Goal: Transaction & Acquisition: Book appointment/travel/reservation

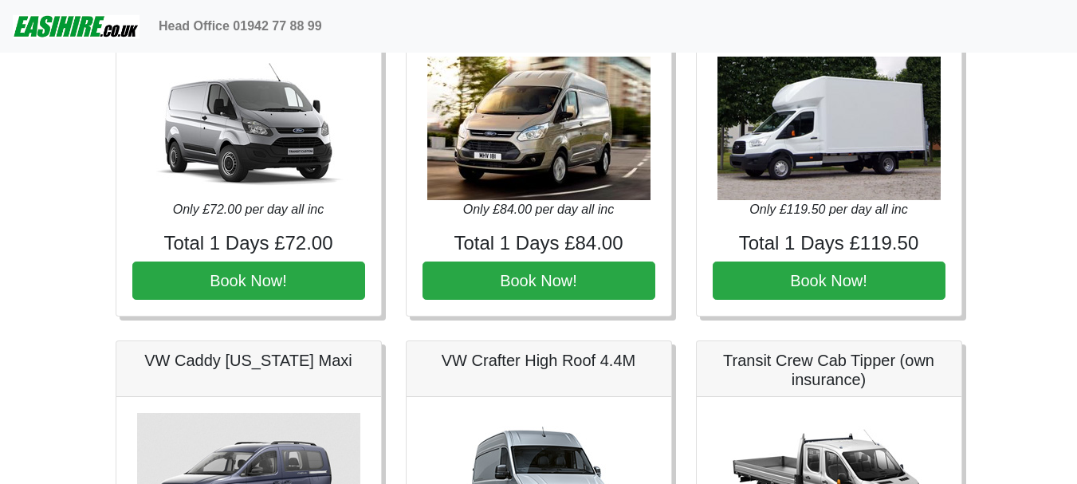
scroll to position [398, 0]
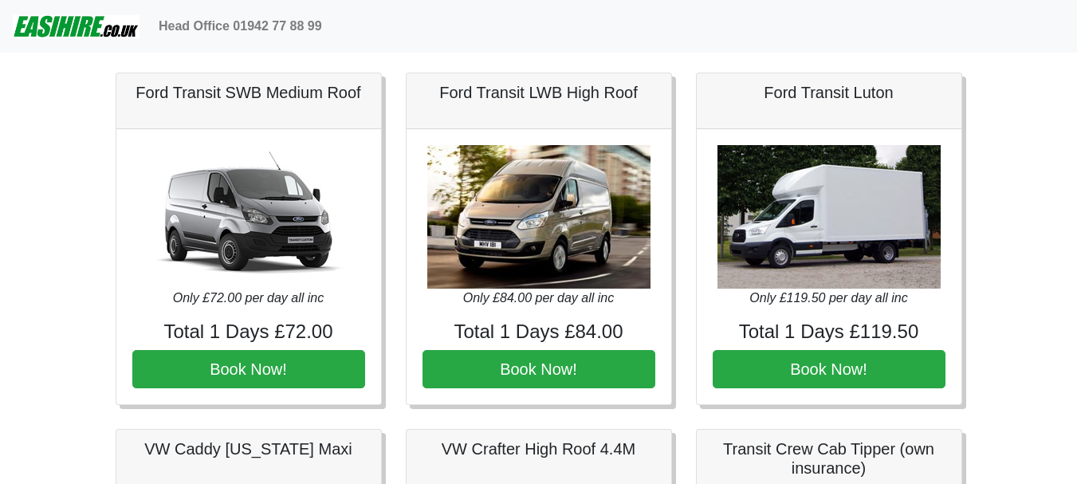
click at [74, 27] on img at bounding box center [76, 26] width 127 height 32
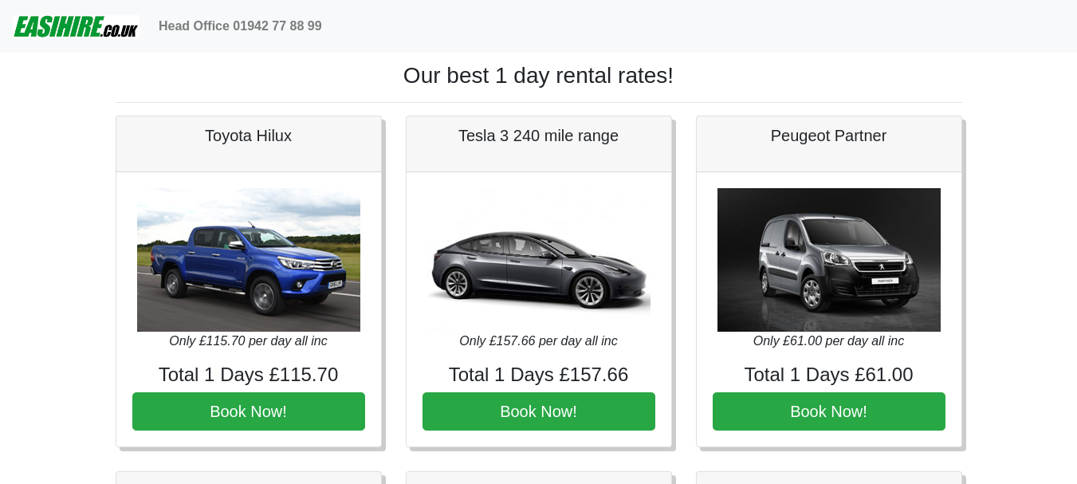
scroll to position [398, 0]
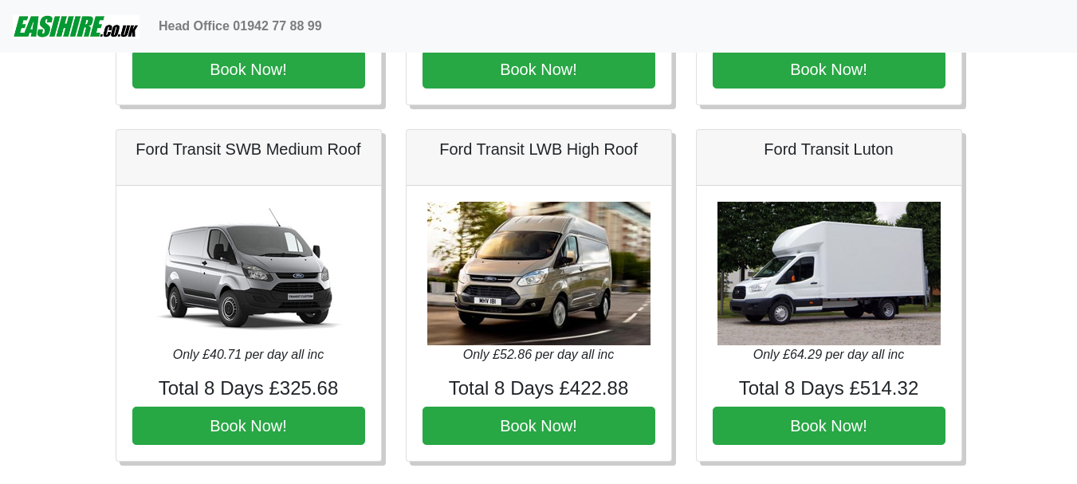
scroll to position [717, 0]
